Goal: Information Seeking & Learning: Find specific fact

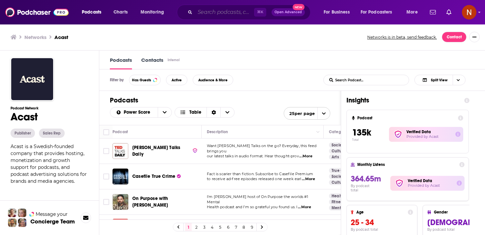
click at [208, 13] on input "Search podcasts, credits, & more..." at bounding box center [224, 12] width 59 height 11
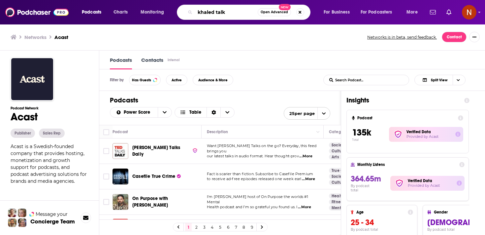
type input "khaled talks"
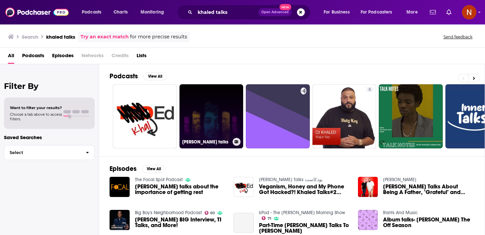
click at [192, 113] on link "[PERSON_NAME] talks" at bounding box center [212, 116] width 64 height 64
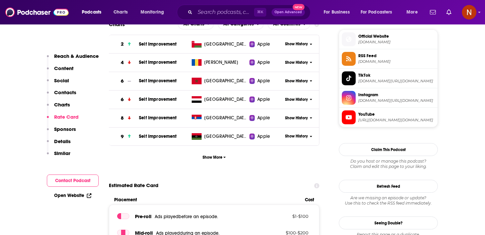
scroll to position [443, 0]
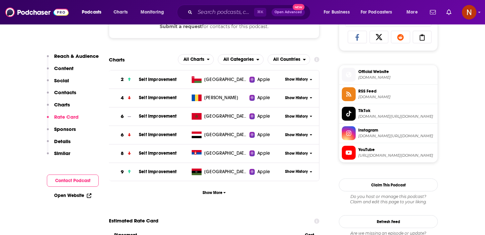
click at [360, 94] on span "RSS Feed" at bounding box center [397, 91] width 77 height 6
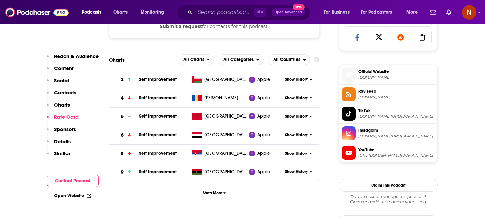
click at [382, 97] on span "[DOMAIN_NAME]" at bounding box center [397, 96] width 77 height 5
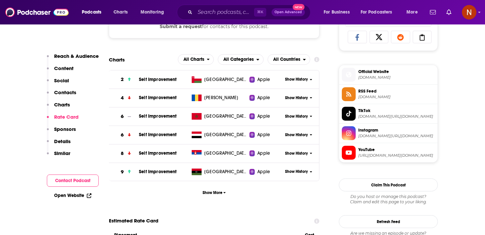
click at [377, 95] on span "RSS Feed [DOMAIN_NAME]" at bounding box center [395, 93] width 79 height 13
